Goal: Task Accomplishment & Management: Use online tool/utility

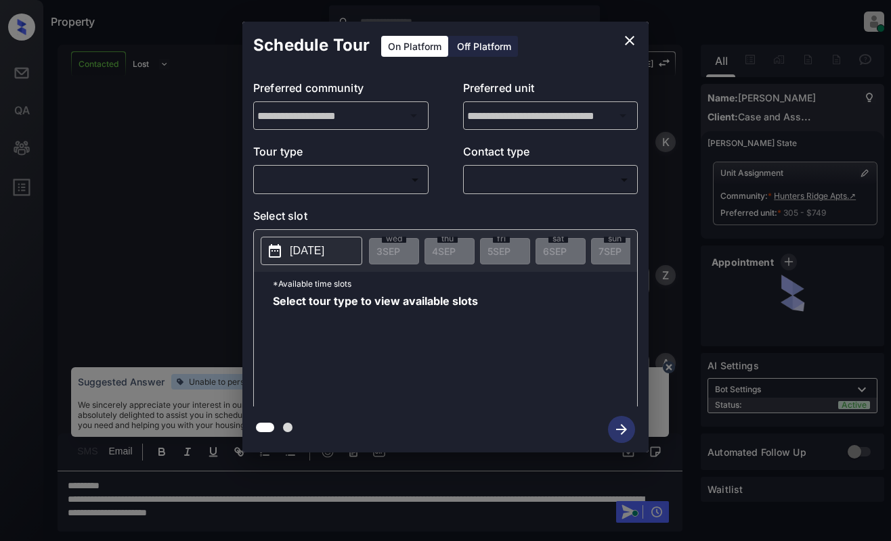
scroll to position [952, 0]
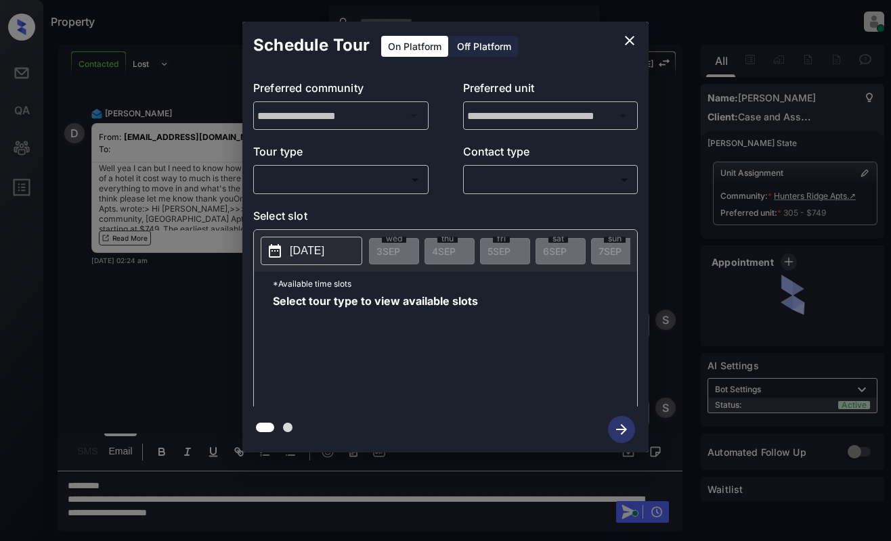
click at [361, 177] on body "Property Dominic Ceralde Online Set yourself offline Set yourself on break Prof…" at bounding box center [445, 270] width 891 height 541
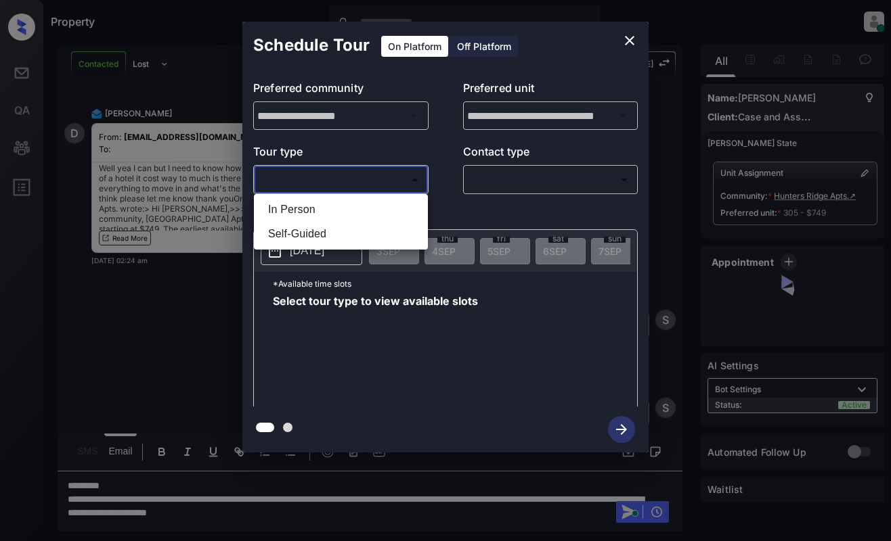
click at [355, 212] on li "In Person" at bounding box center [340, 210] width 167 height 24
type input "********"
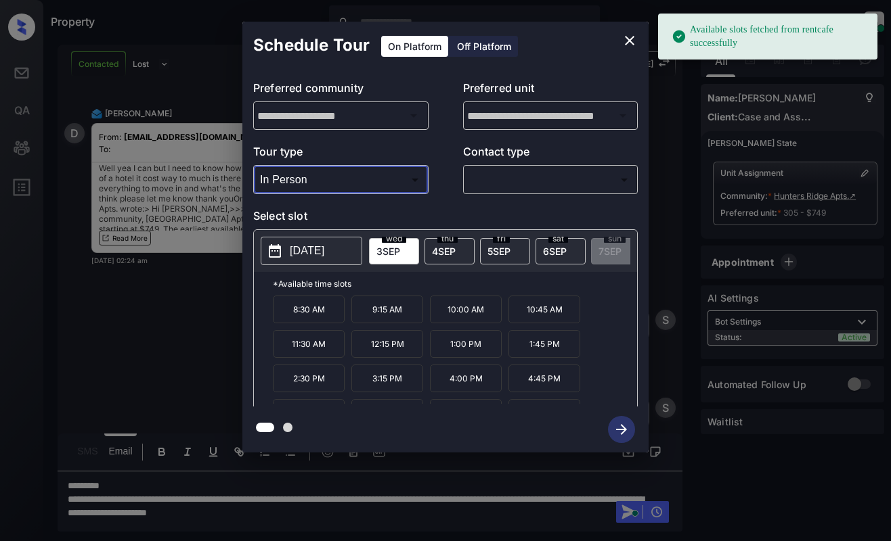
click at [628, 43] on icon "close" at bounding box center [629, 40] width 16 height 16
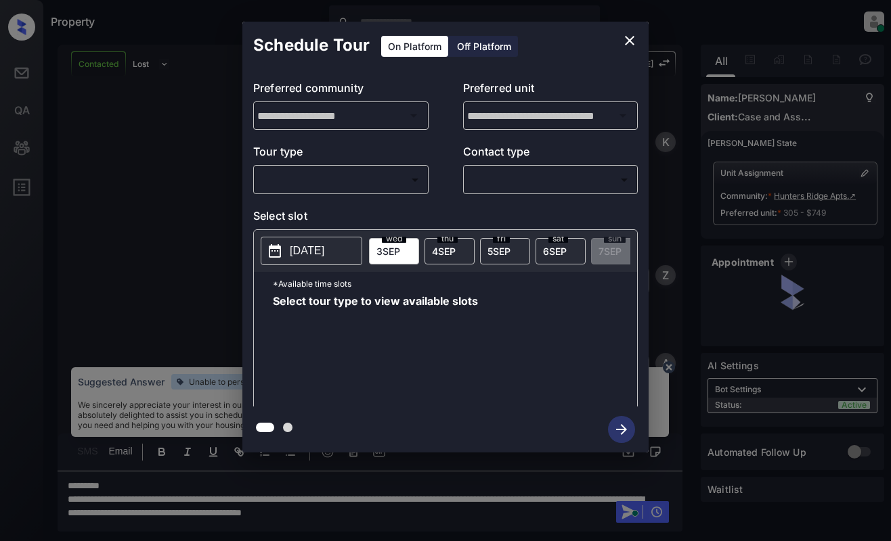
scroll to position [952, 0]
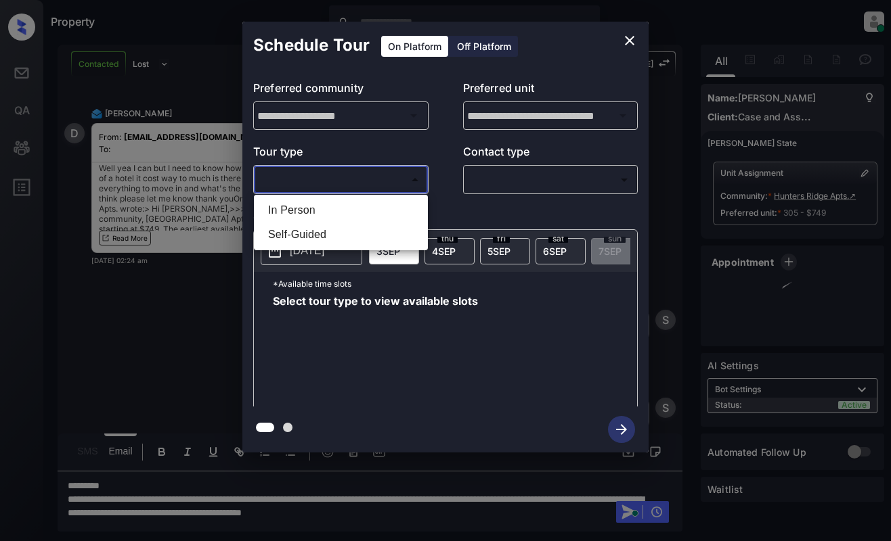
click at [342, 181] on body "Property Dominic Ceralde Online Set yourself offline Set yourself on break Prof…" at bounding box center [445, 270] width 891 height 541
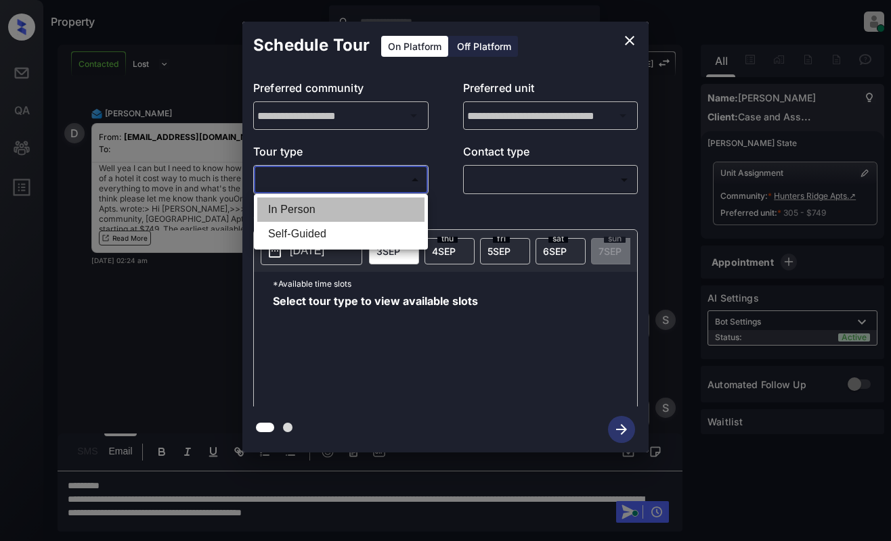
click at [338, 204] on li "In Person" at bounding box center [340, 210] width 167 height 24
type input "********"
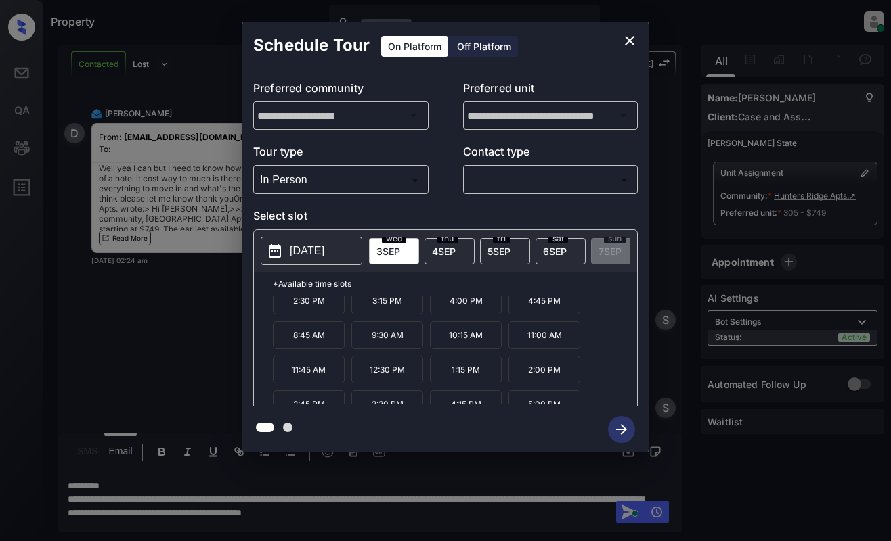
scroll to position [92, 0]
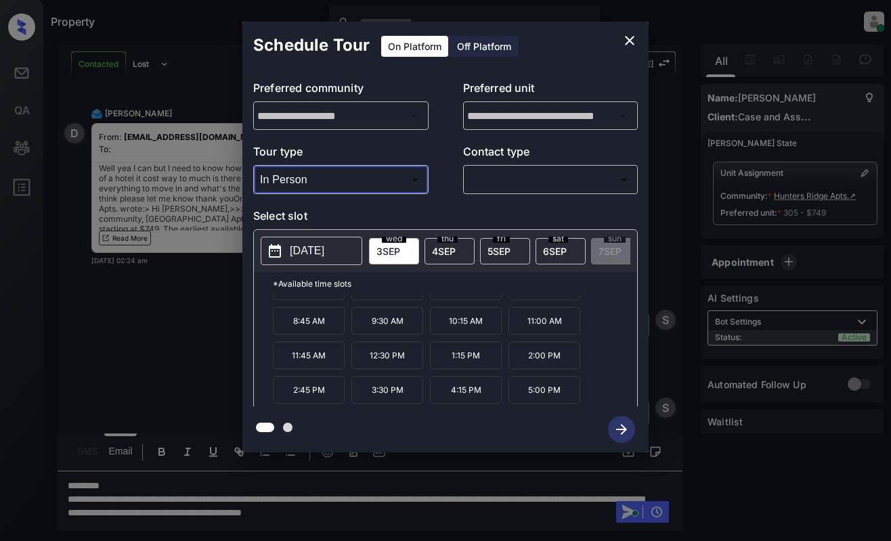
click at [511, 504] on div at bounding box center [445, 270] width 891 height 541
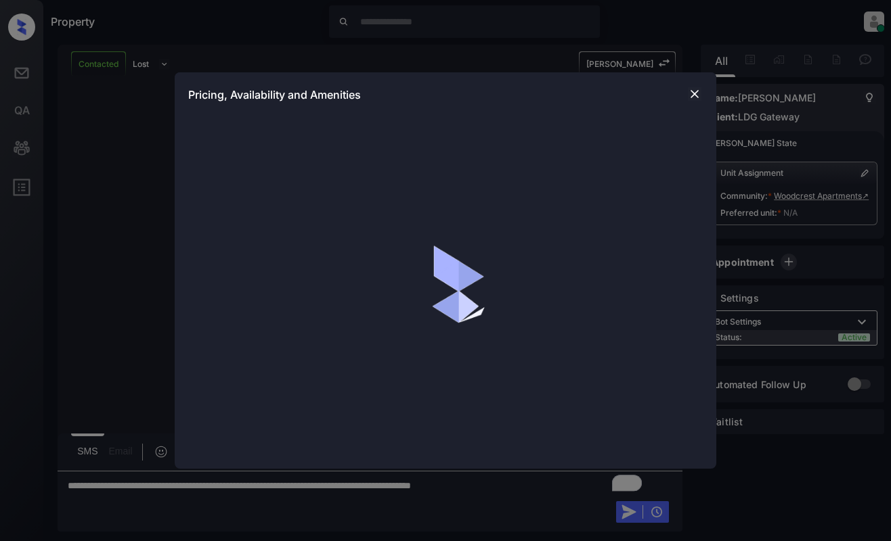
scroll to position [587, 0]
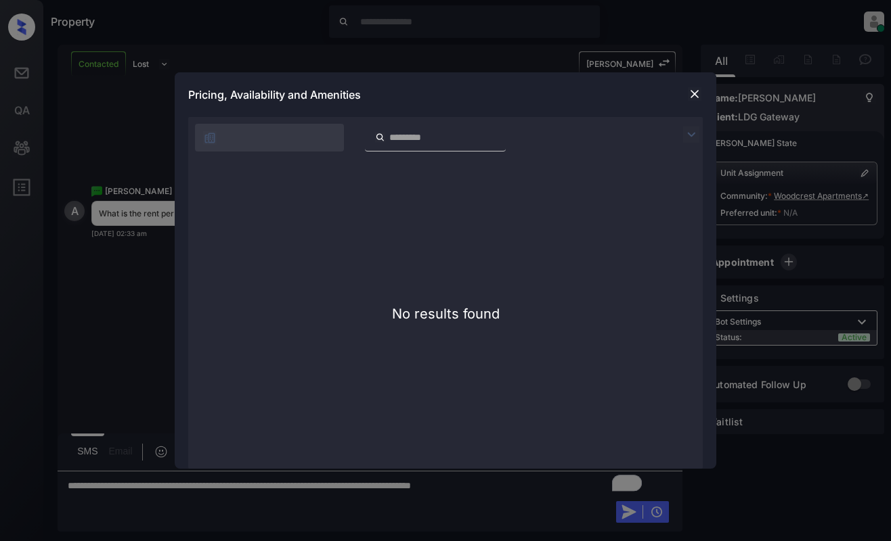
click at [696, 87] on img at bounding box center [695, 94] width 14 height 14
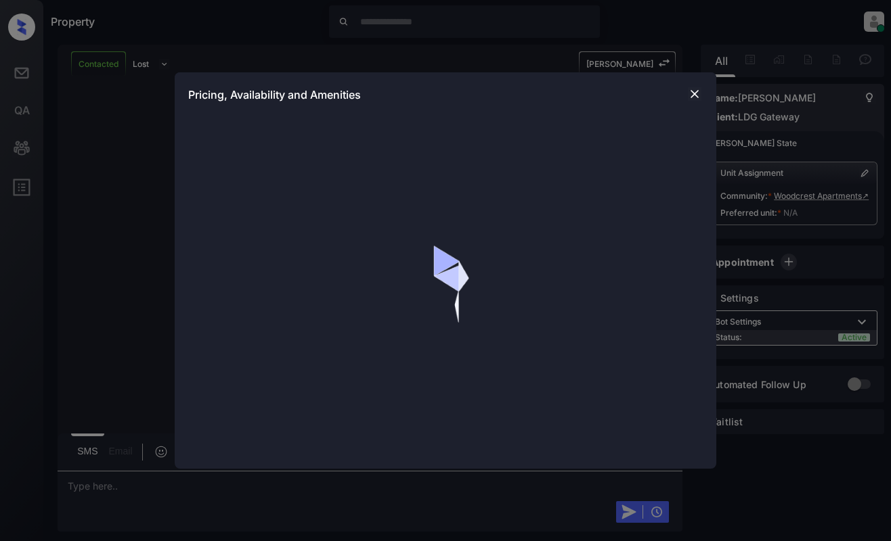
scroll to position [1298, 0]
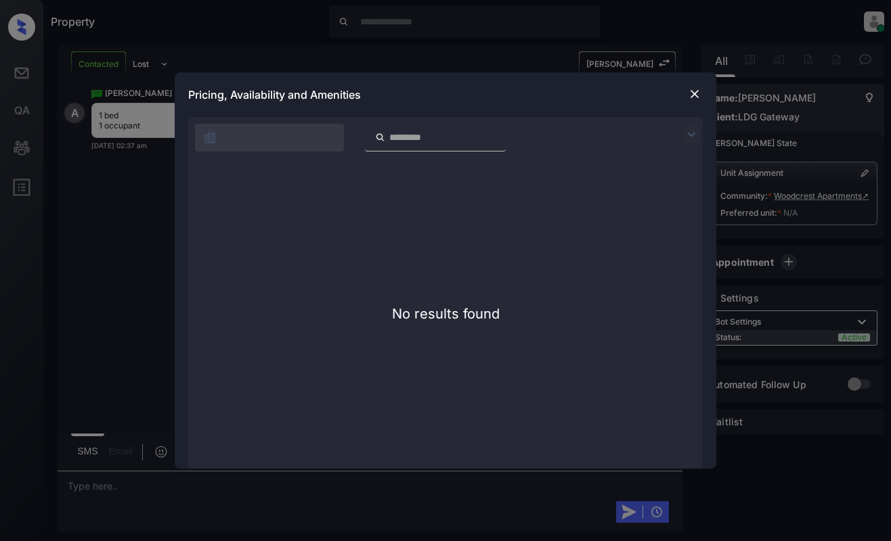
click at [696, 95] on img at bounding box center [695, 94] width 14 height 14
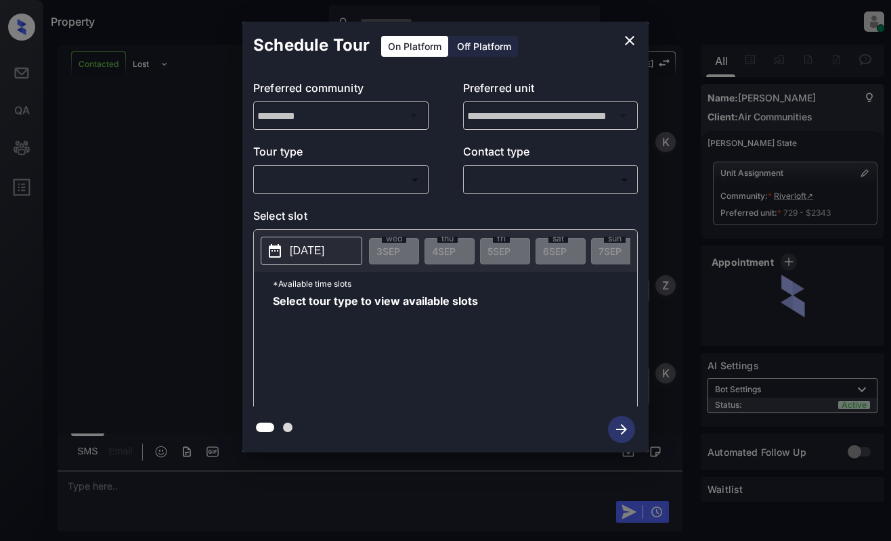
click at [378, 185] on body "Property [PERSON_NAME] Online Set yourself offline Set yourself on break Profil…" at bounding box center [445, 270] width 891 height 541
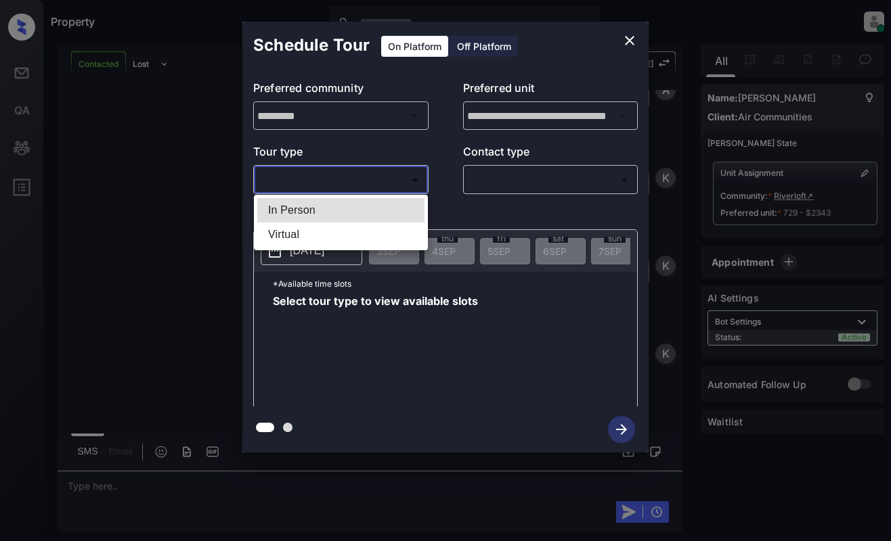
click at [623, 43] on div at bounding box center [445, 270] width 891 height 541
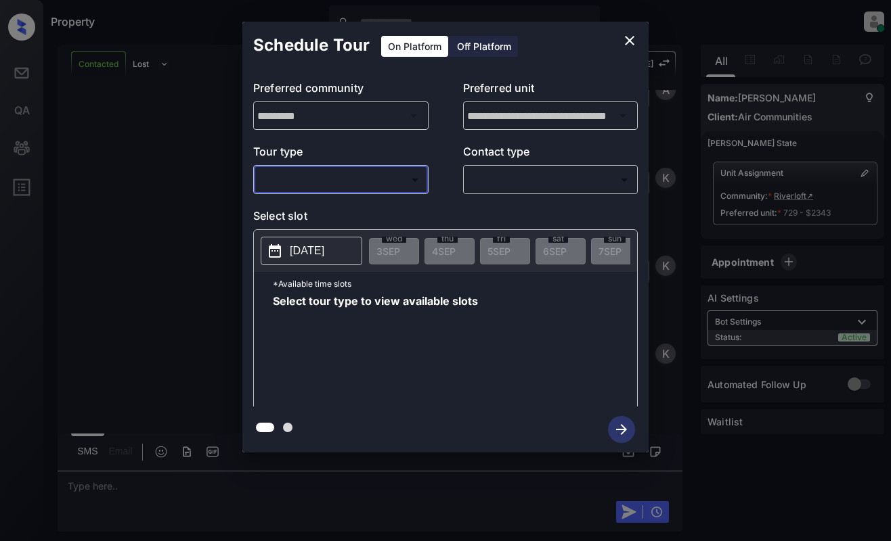
click at [627, 37] on icon "close" at bounding box center [629, 40] width 16 height 16
